Goal: Information Seeking & Learning: Learn about a topic

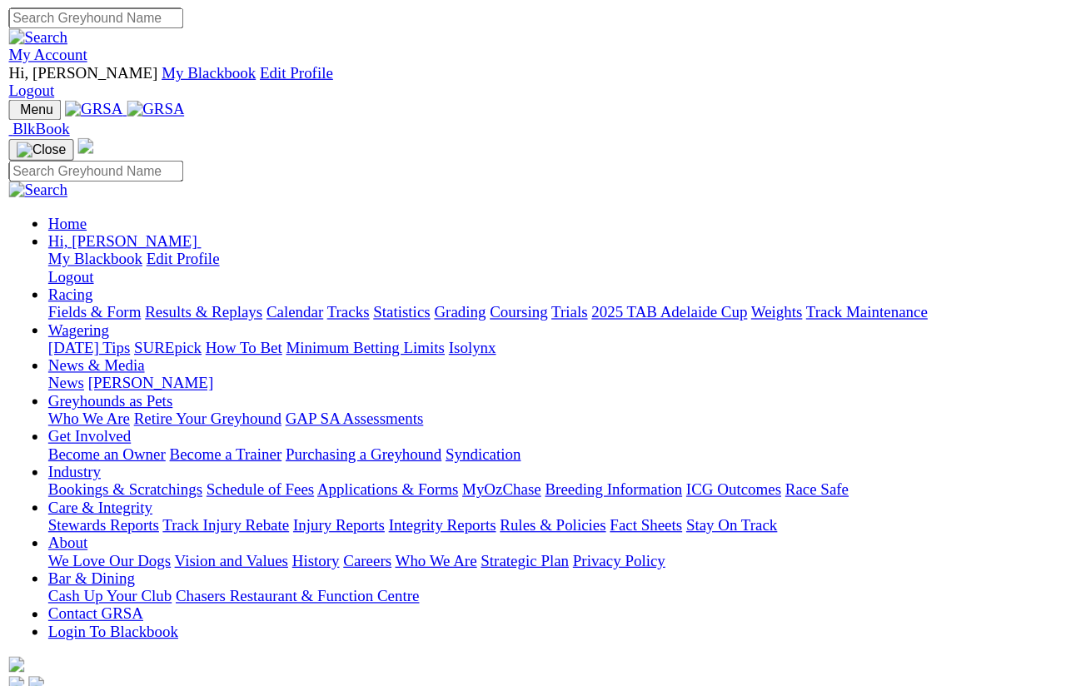
scroll to position [17, 0]
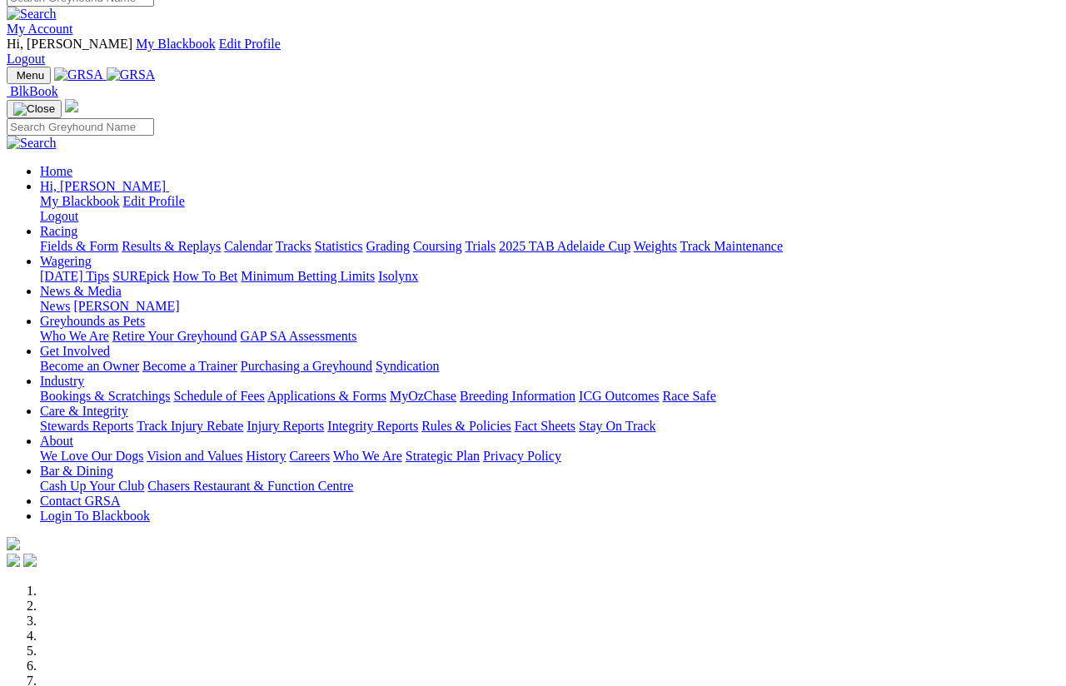
click at [40, 239] on link "Fields & Form" at bounding box center [79, 246] width 78 height 14
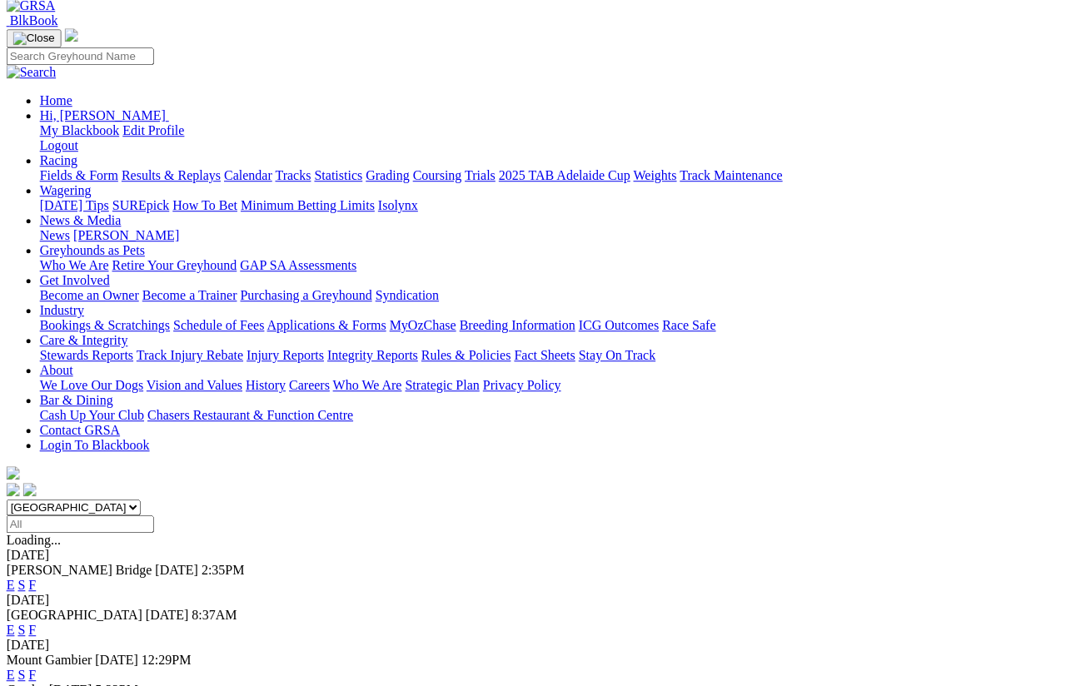
scroll to position [118, 22]
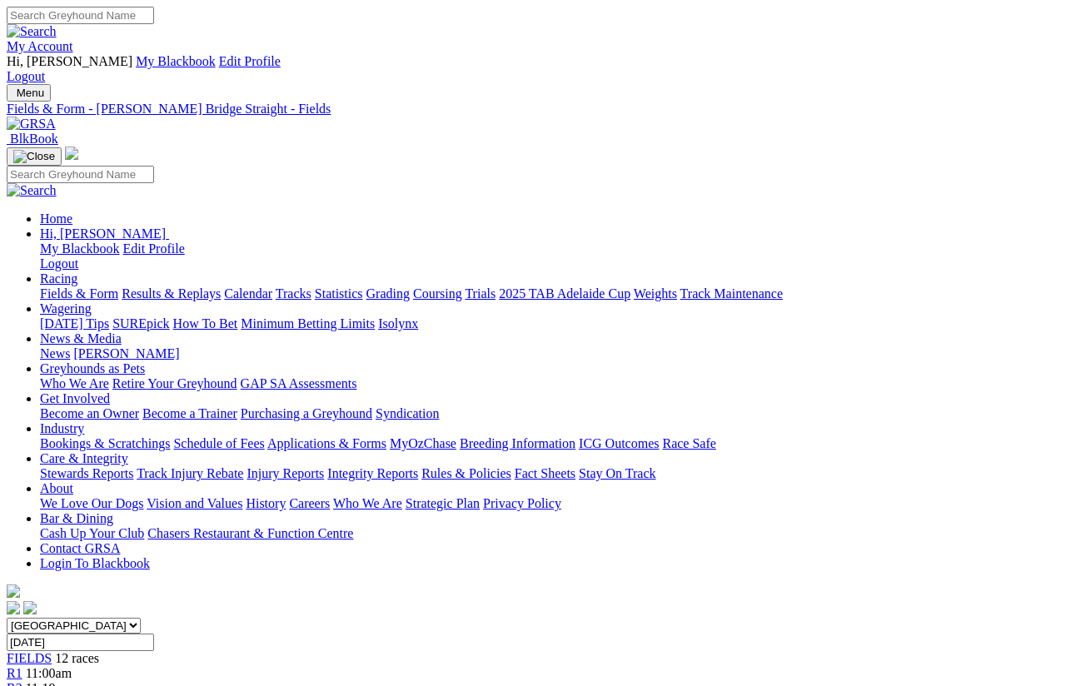
click at [57, 287] on link "Fields & Form" at bounding box center [79, 294] width 78 height 14
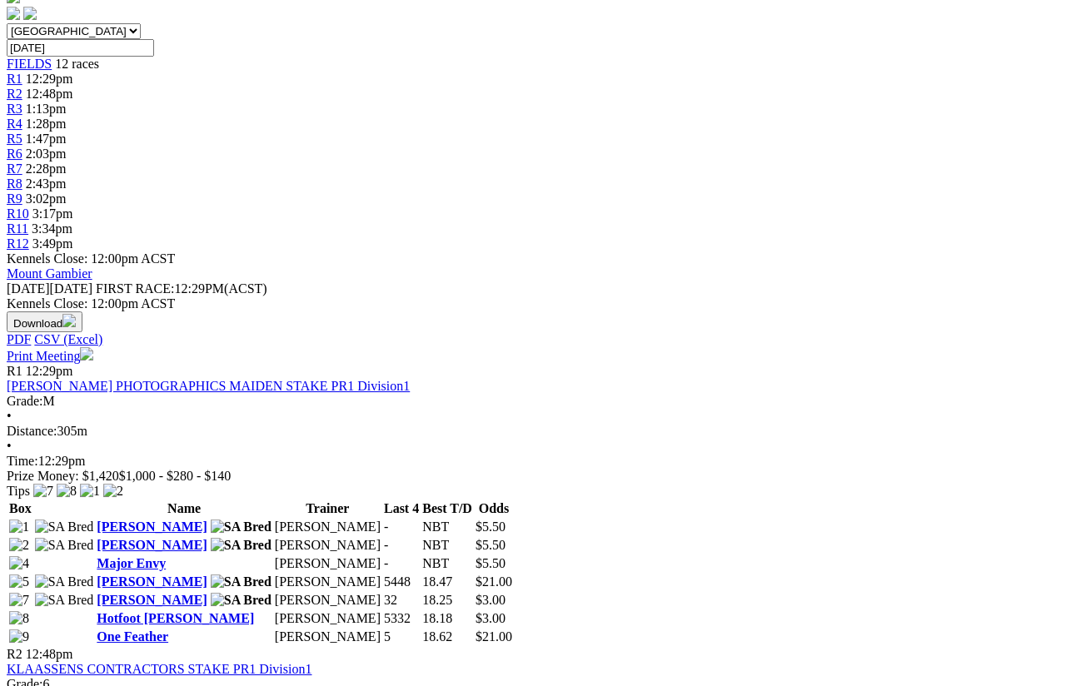
scroll to position [595, 0]
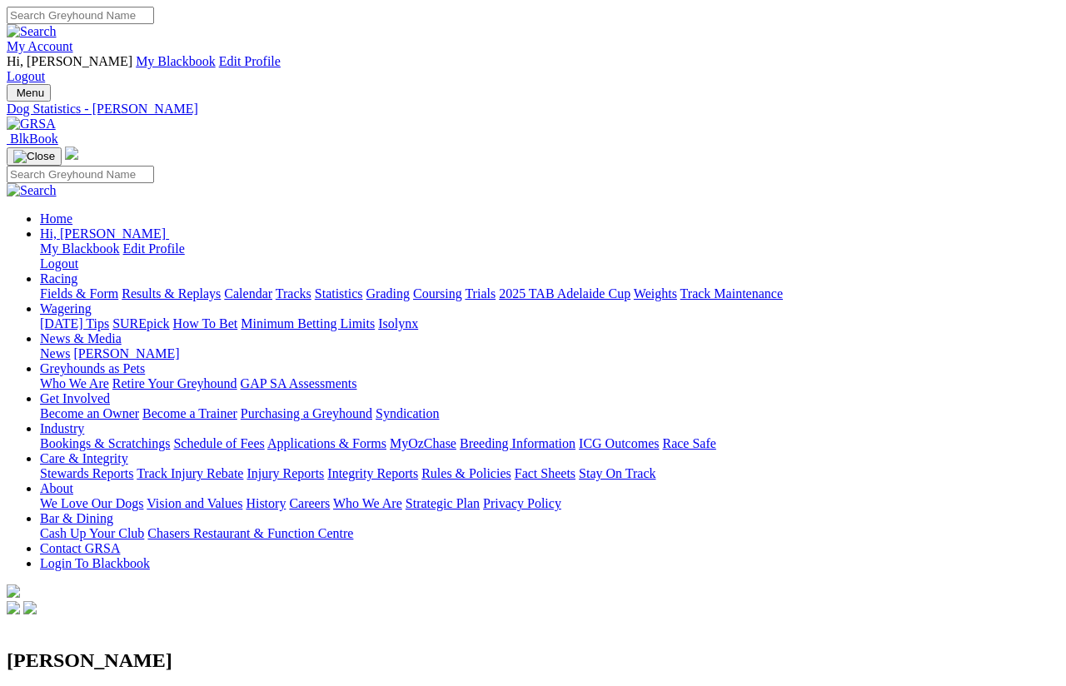
scroll to position [12, 0]
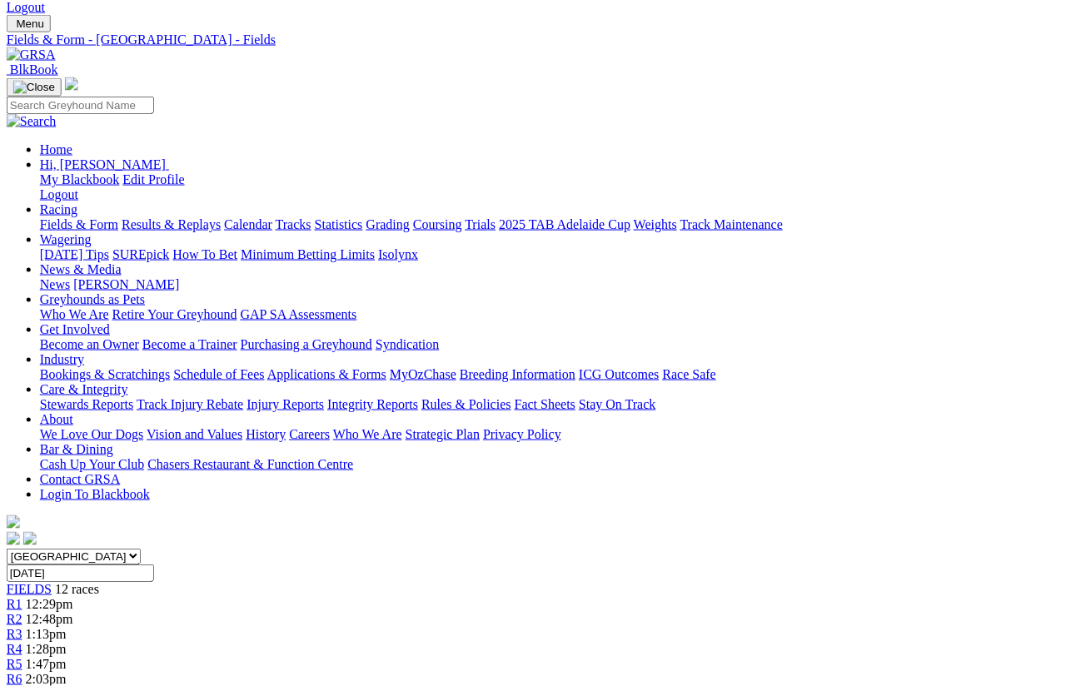
scroll to position [0, 54]
